Goal: Task Accomplishment & Management: Manage account settings

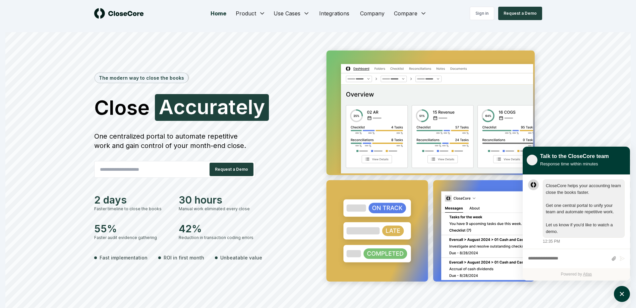
scroll to position [0, 0]
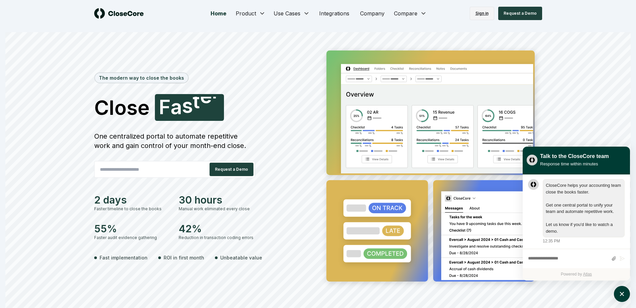
click at [476, 15] on link "Sign in" at bounding box center [482, 13] width 24 height 13
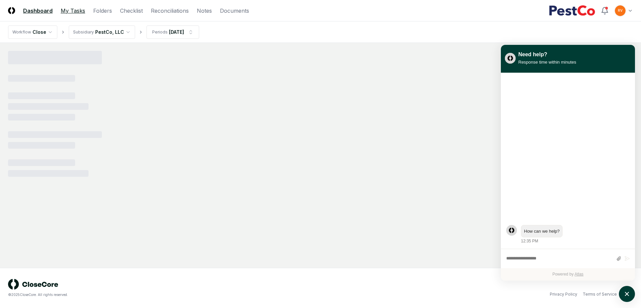
click at [70, 12] on link "My Tasks" at bounding box center [73, 11] width 24 height 8
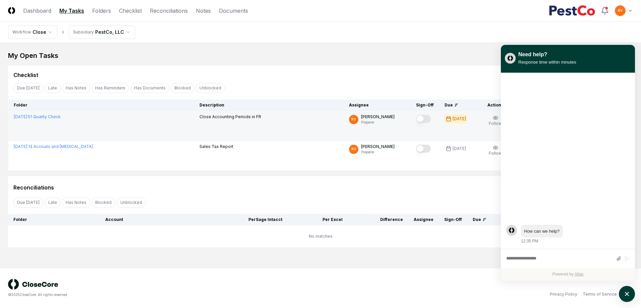
click at [427, 120] on button "Mark complete" at bounding box center [423, 119] width 15 height 8
click at [627, 293] on icon "atlas-launcher" at bounding box center [627, 295] width 10 height 10
